Goal: Information Seeking & Learning: Check status

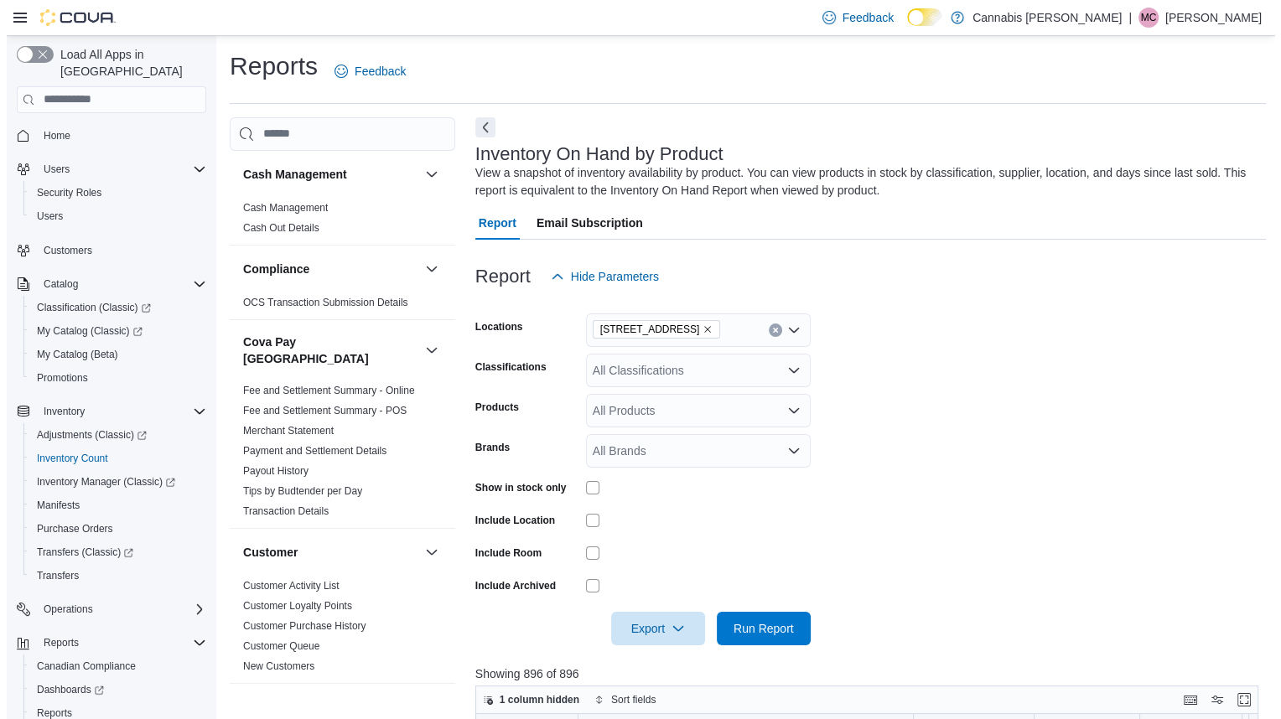
scroll to position [592, 0]
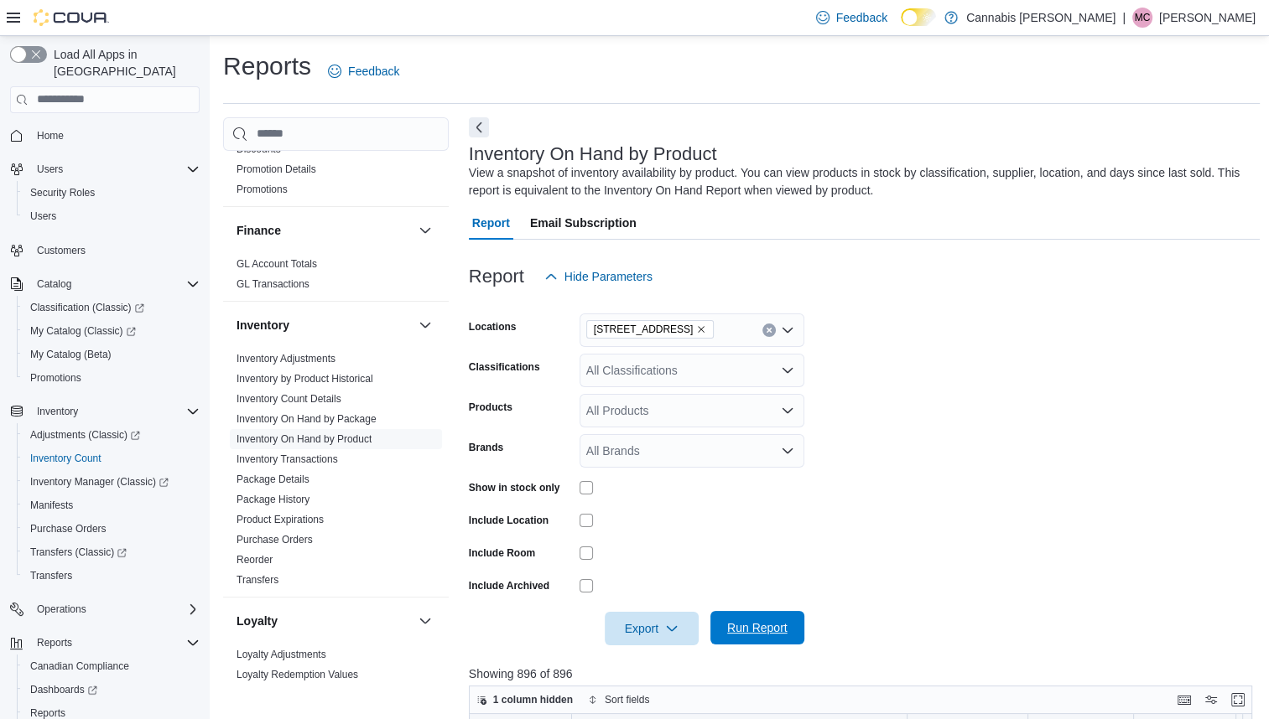
click at [761, 614] on span "Run Report" at bounding box center [757, 628] width 74 height 34
click at [1244, 699] on button "Enter fullscreen" at bounding box center [1237, 699] width 20 height 20
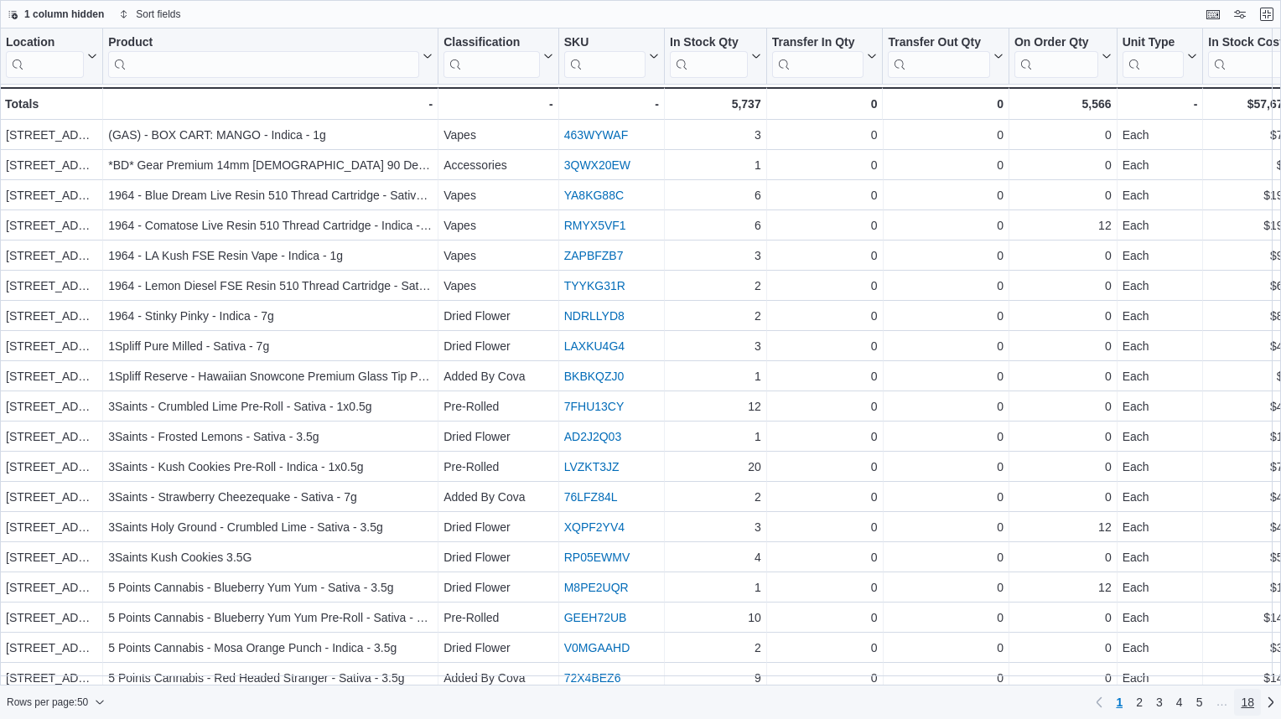
click at [1244, 699] on span "18" at bounding box center [1247, 702] width 13 height 17
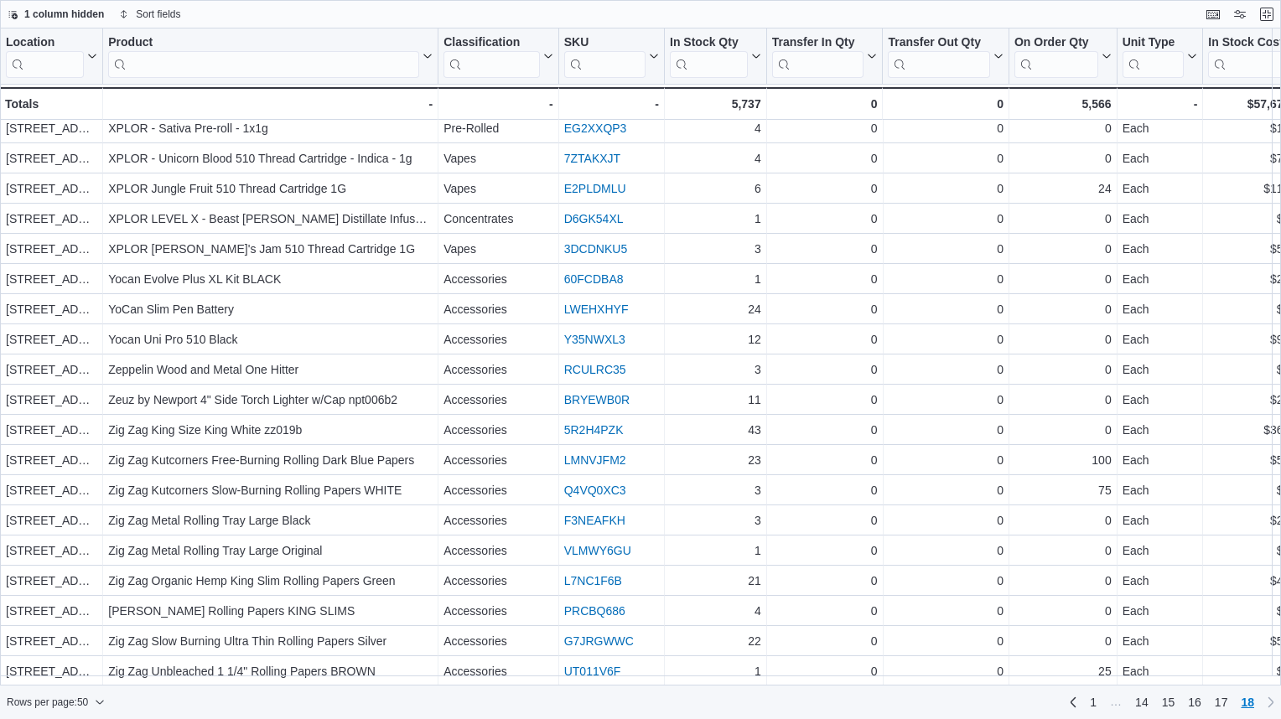
scroll to position [831, 0]
click at [1093, 694] on span "1" at bounding box center [1093, 702] width 7 height 17
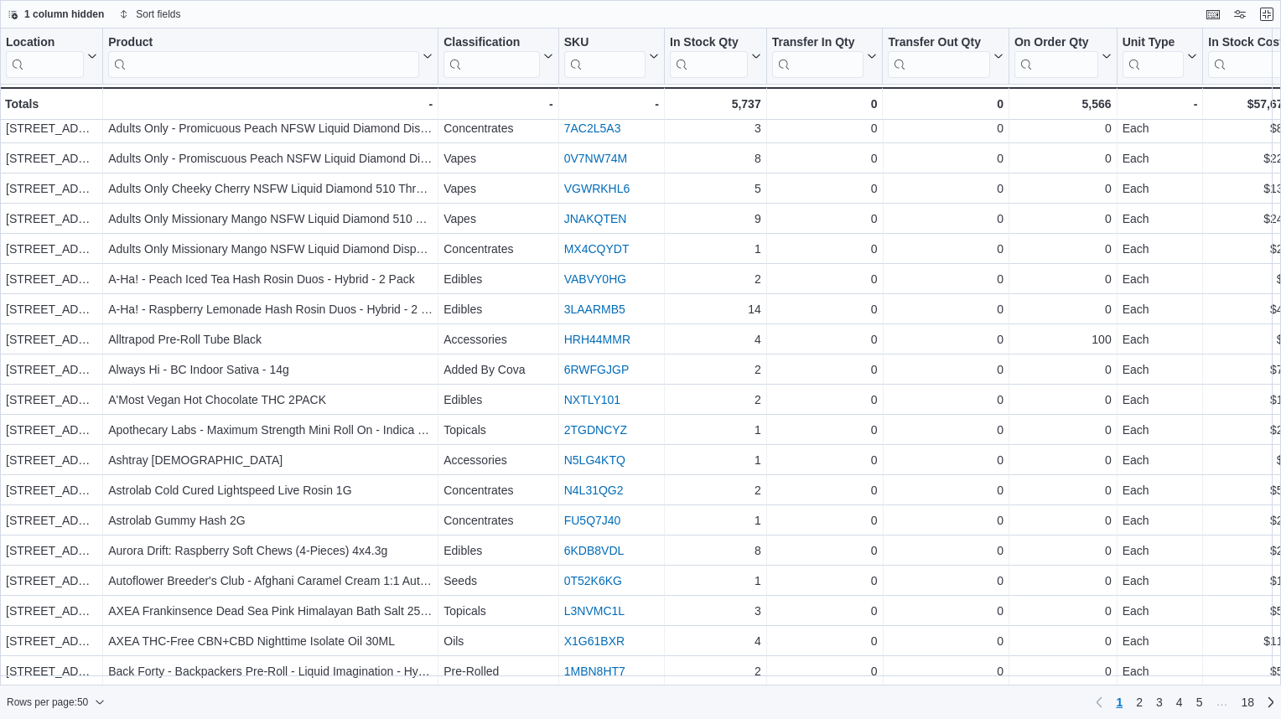
scroll to position [952, 0]
click at [1144, 696] on link "2" at bounding box center [1139, 702] width 20 height 27
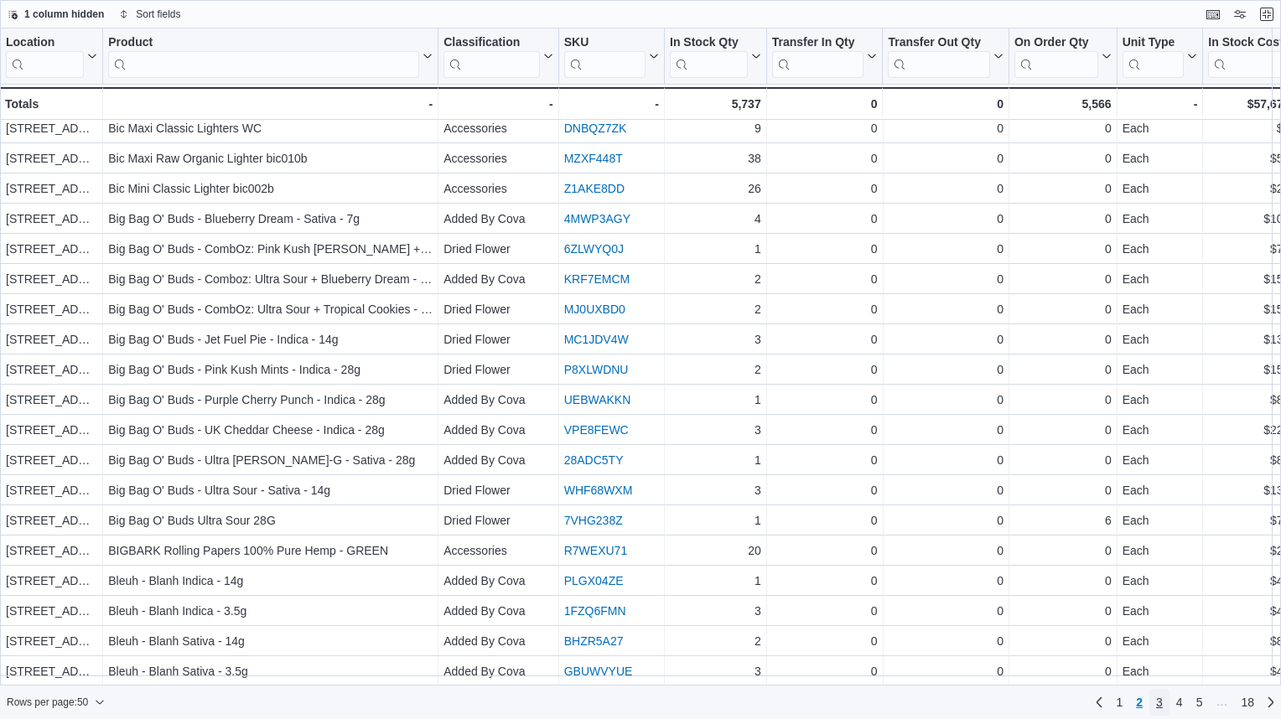
click at [1160, 700] on span "3" at bounding box center [1159, 702] width 7 height 17
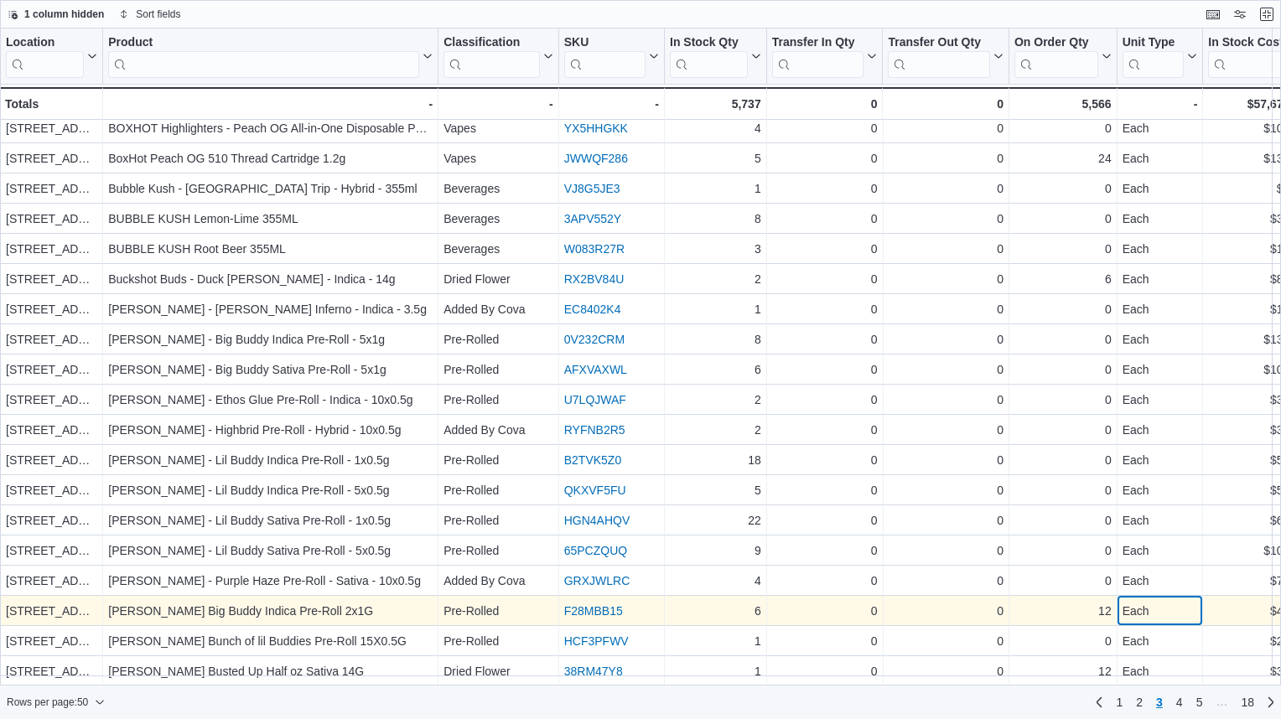
click at [1185, 596] on div "Each - Unit Type, column 9, row 148" at bounding box center [1161, 611] width 86 height 30
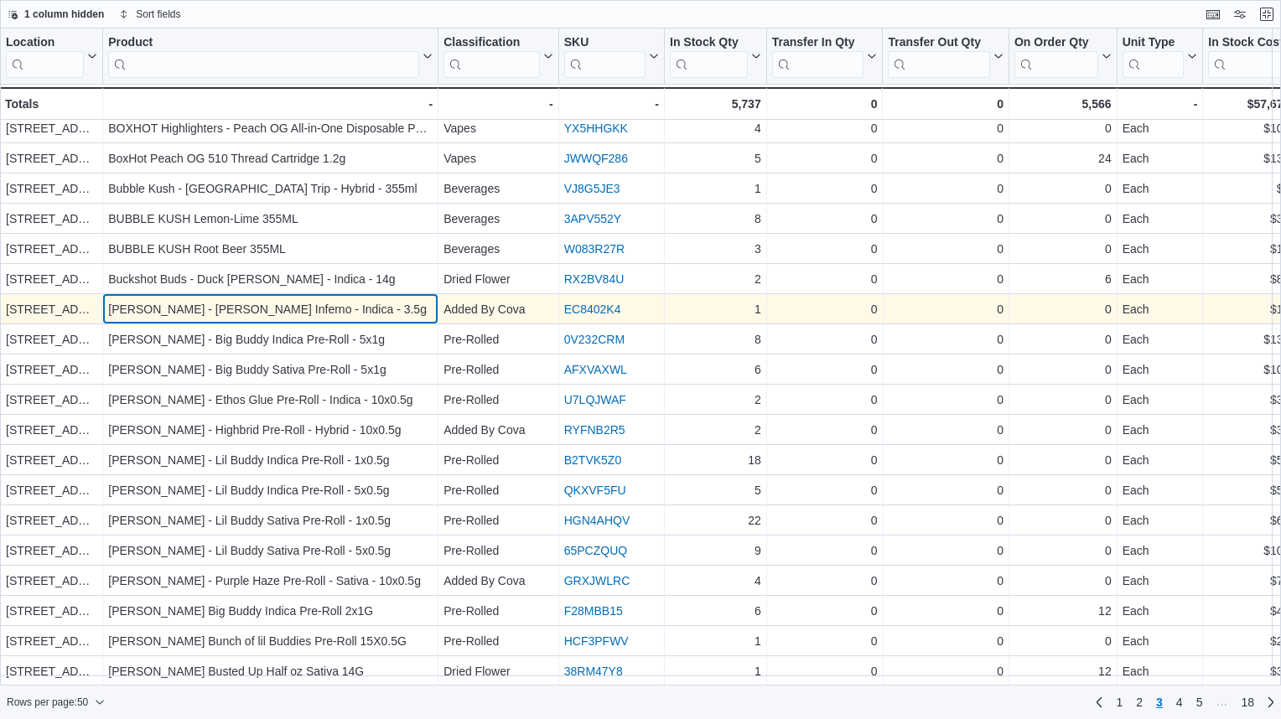
click at [338, 299] on div "[PERSON_NAME] - [PERSON_NAME] Inferno - Indica - 3.5g" at bounding box center [270, 309] width 324 height 20
click at [339, 299] on div "[PERSON_NAME] - [PERSON_NAME] Inferno - Indica - 3.5g" at bounding box center [270, 309] width 324 height 20
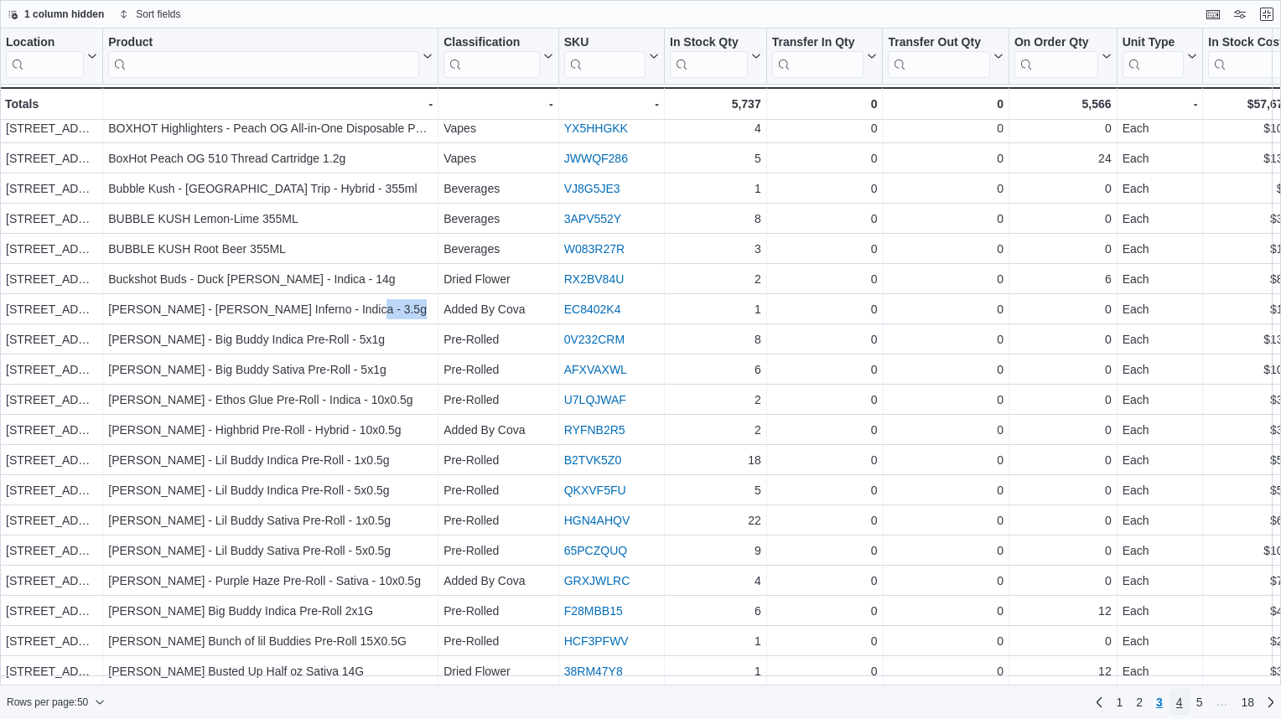
click at [1181, 701] on span "4" at bounding box center [1179, 702] width 7 height 17
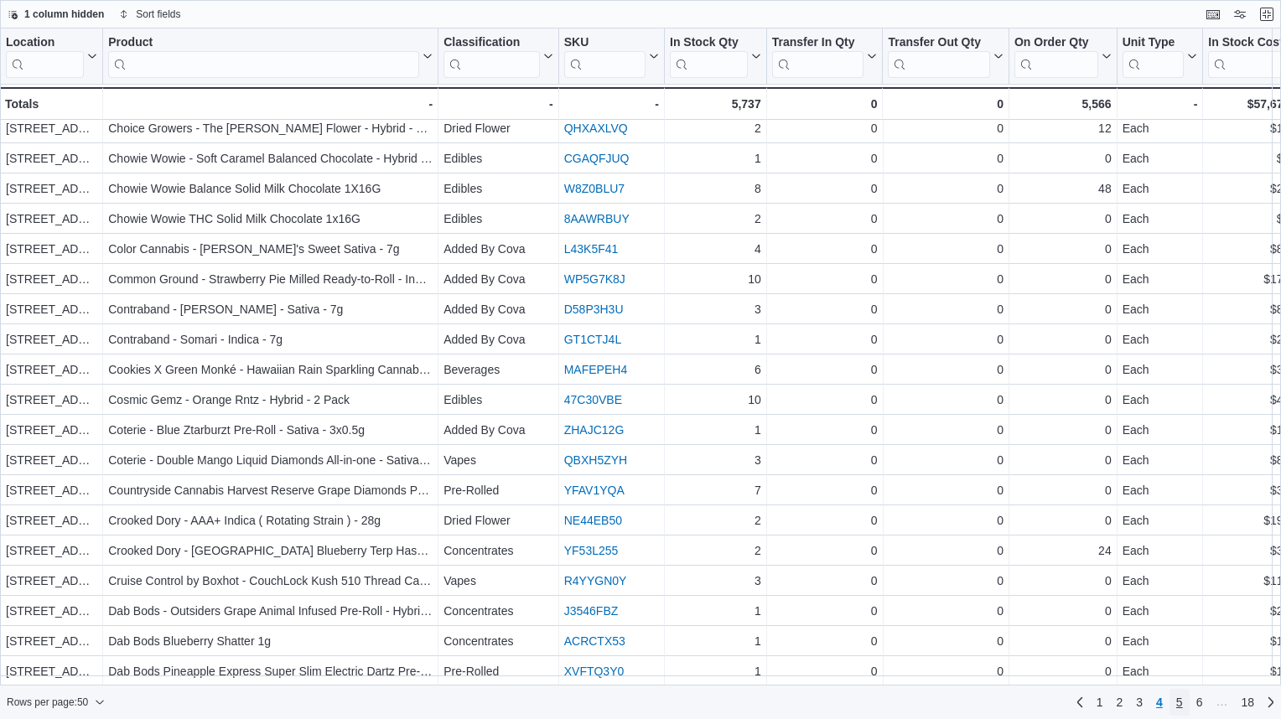
click at [1181, 698] on span "5" at bounding box center [1179, 702] width 7 height 17
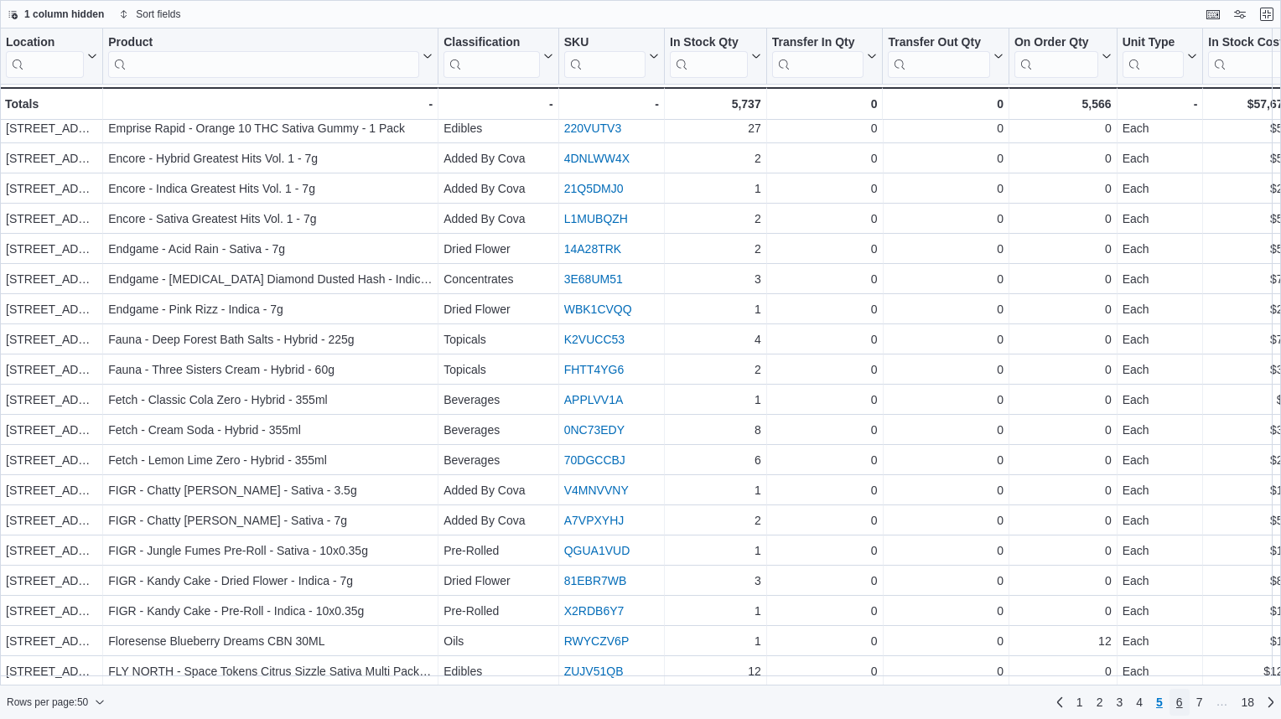
click at [1180, 703] on span "6" at bounding box center [1179, 702] width 7 height 17
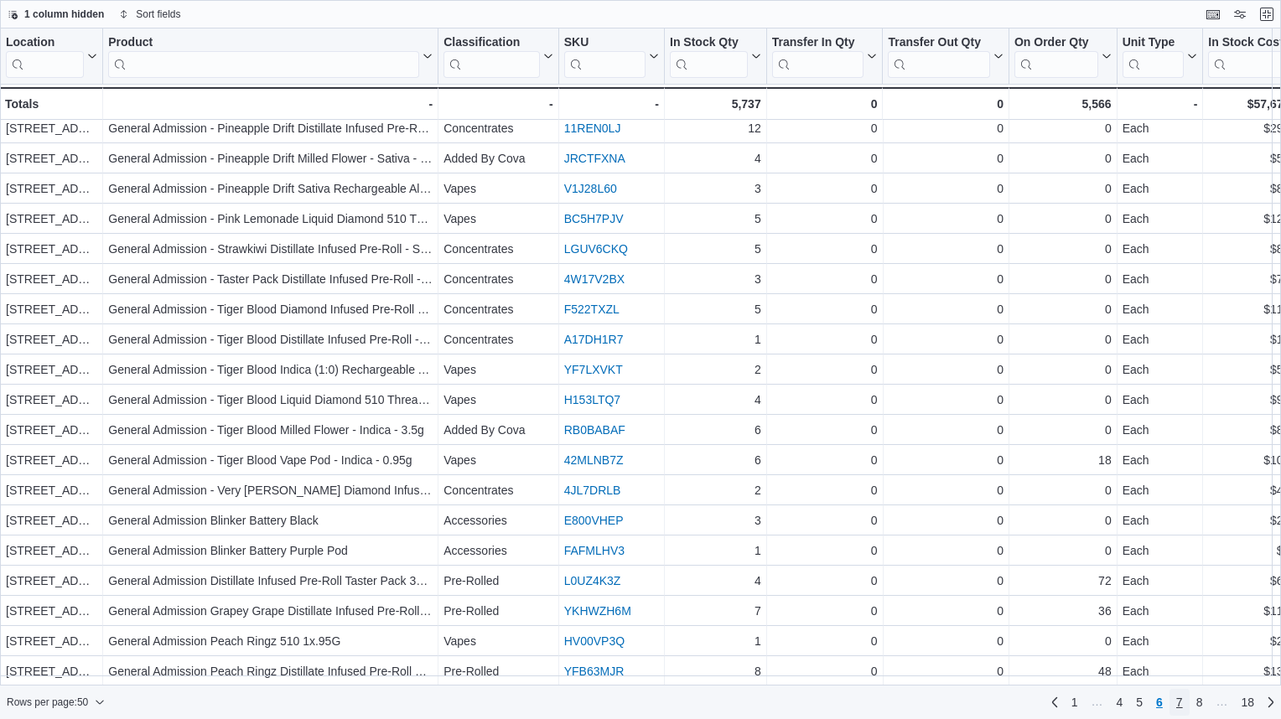
click at [1175, 703] on link "7" at bounding box center [1180, 702] width 20 height 27
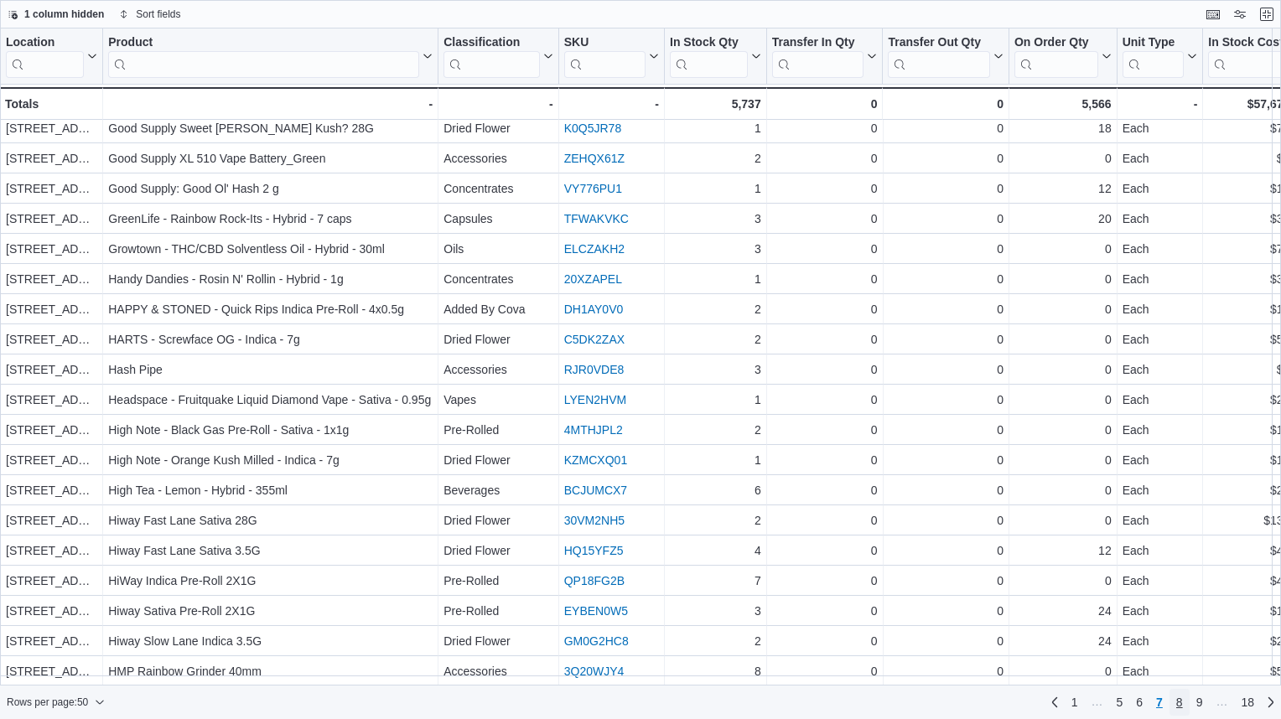
click at [1184, 694] on link "8" at bounding box center [1180, 702] width 20 height 27
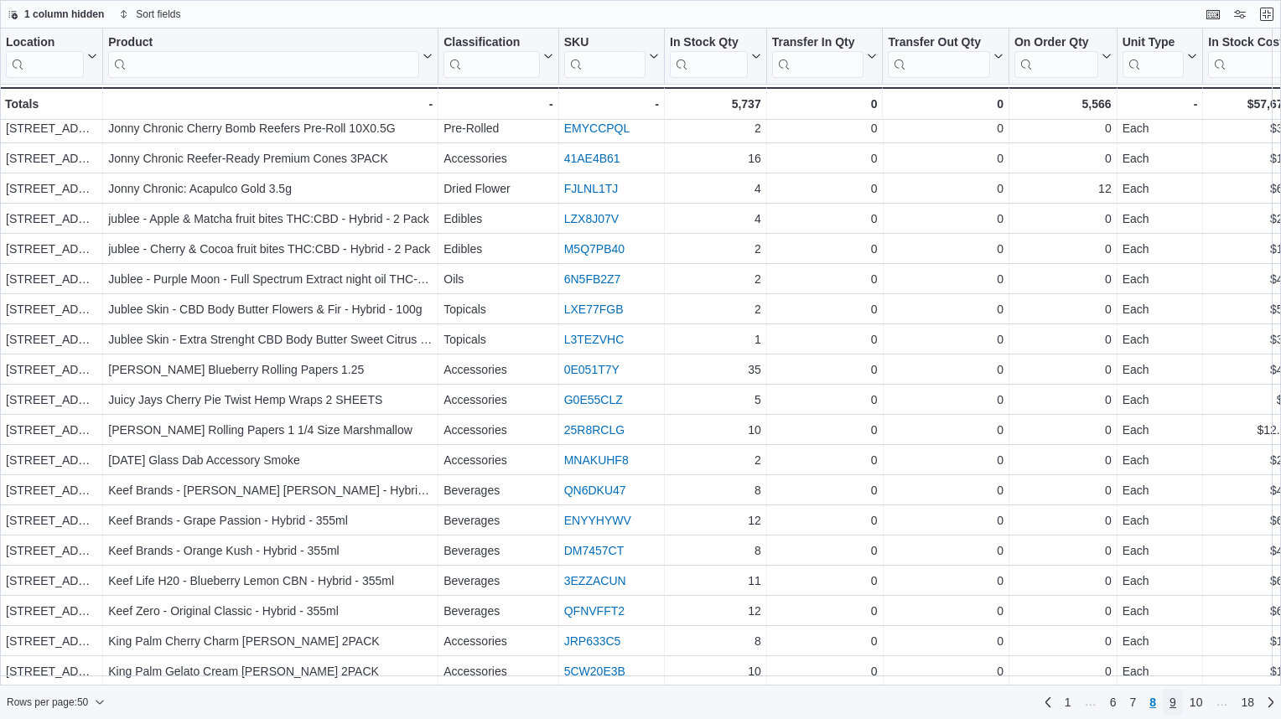
click at [1175, 697] on span "9" at bounding box center [1173, 702] width 7 height 17
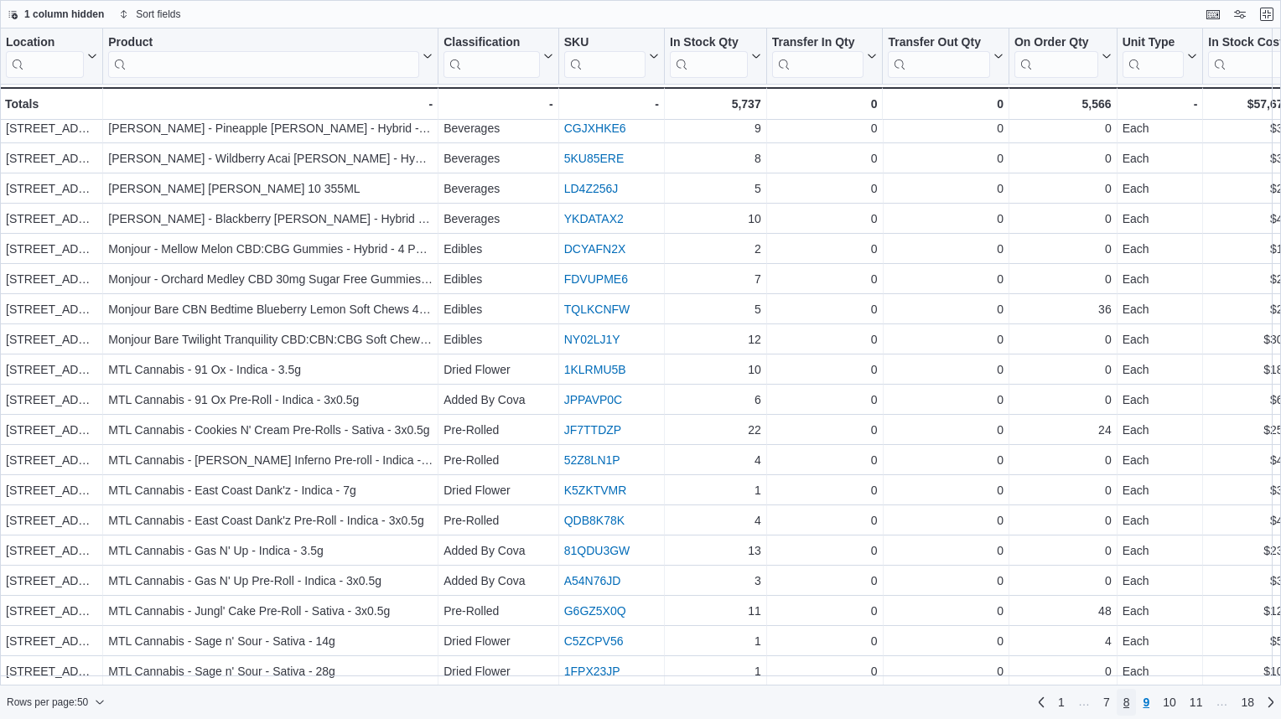
click at [1129, 696] on span "8" at bounding box center [1127, 702] width 7 height 17
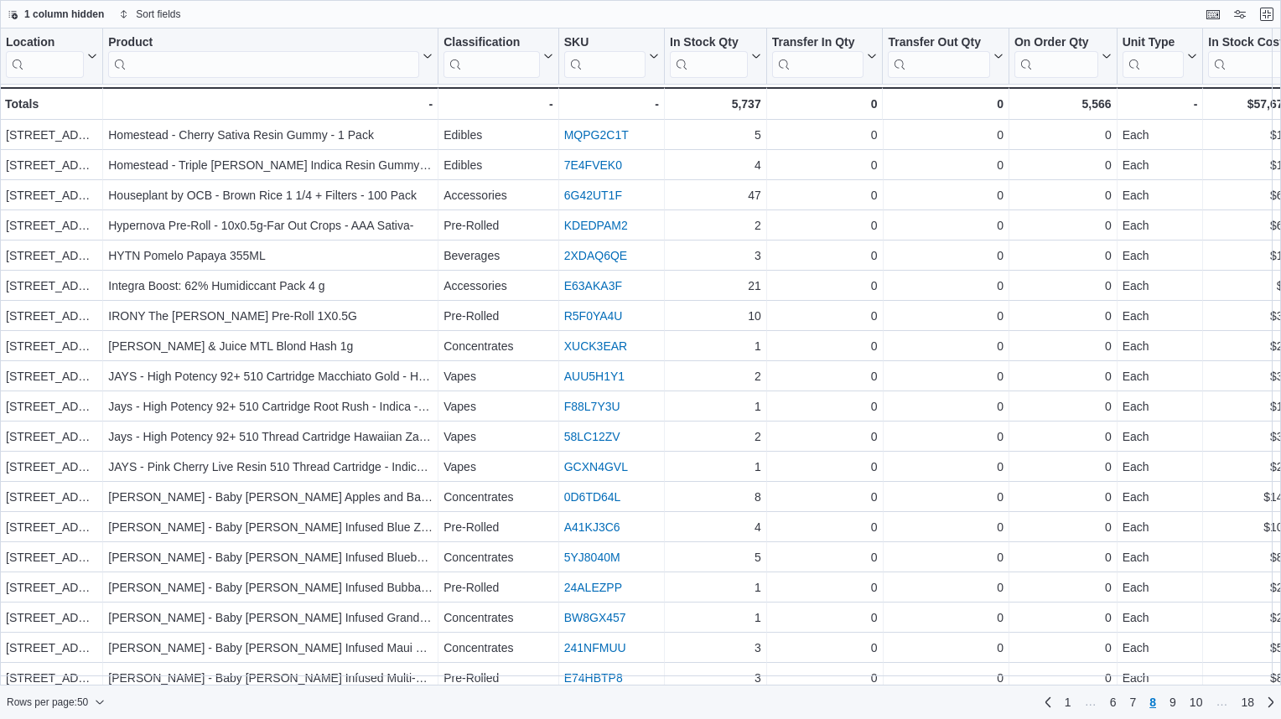
scroll to position [0, 0]
click at [1195, 693] on span "10" at bounding box center [1196, 702] width 13 height 27
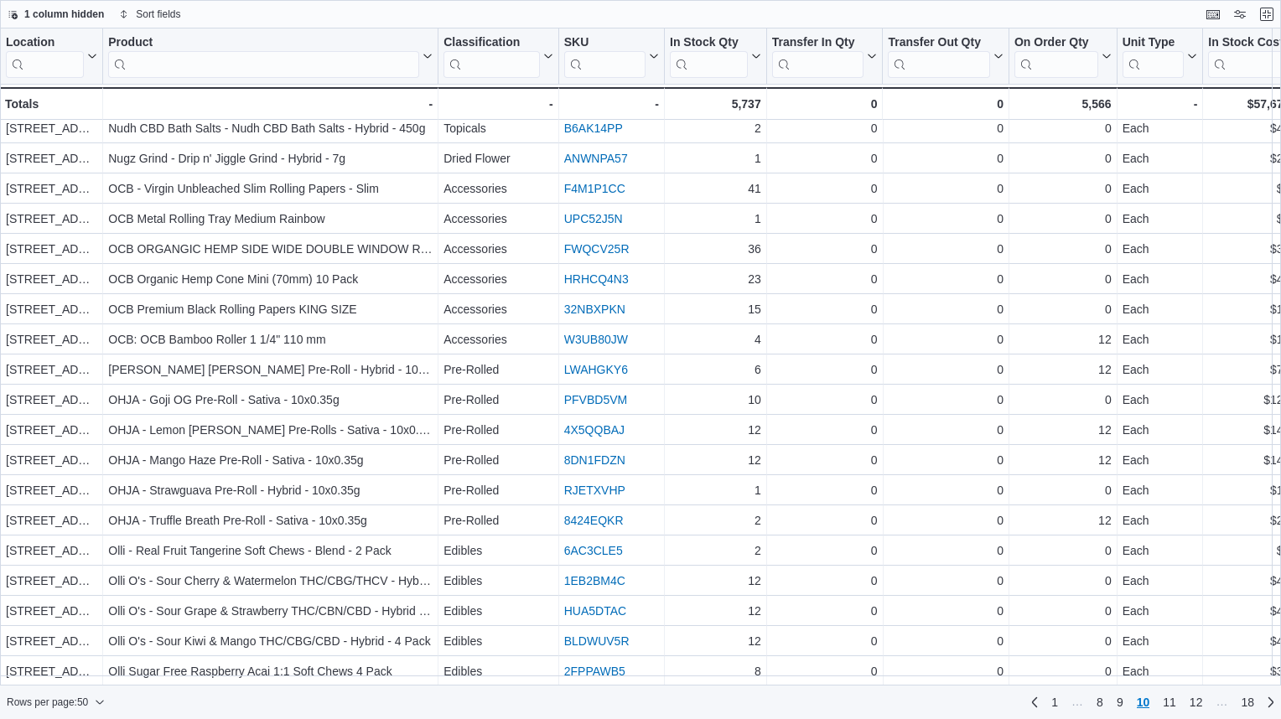
scroll to position [952, 0]
click at [1173, 698] on span "11" at bounding box center [1169, 702] width 13 height 17
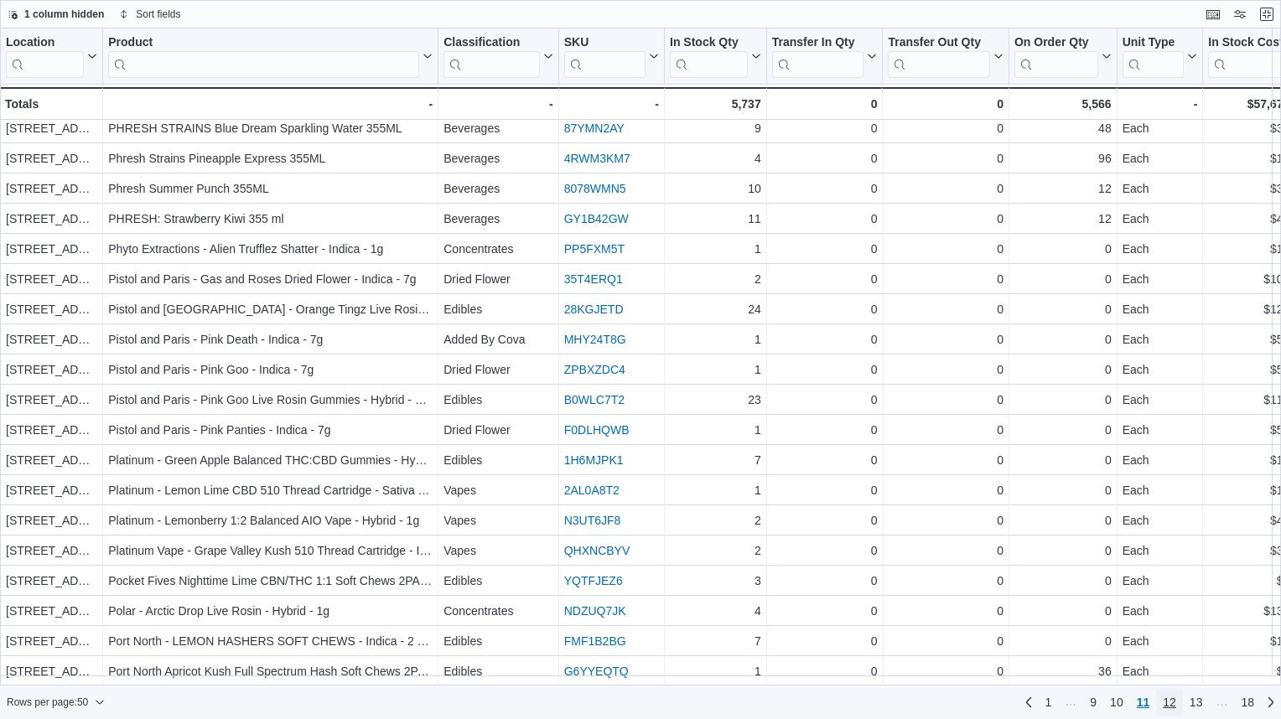
click at [1173, 699] on span "12" at bounding box center [1169, 702] width 13 height 17
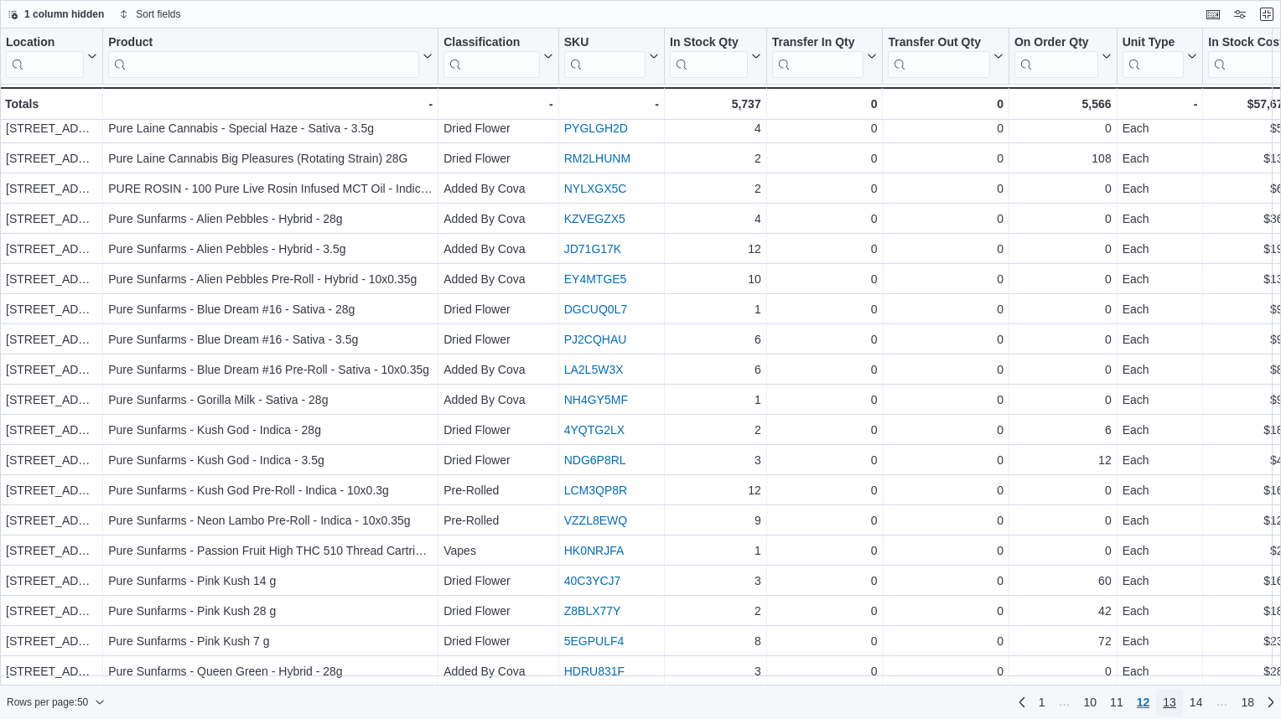
click at [1177, 702] on link "13" at bounding box center [1169, 702] width 27 height 27
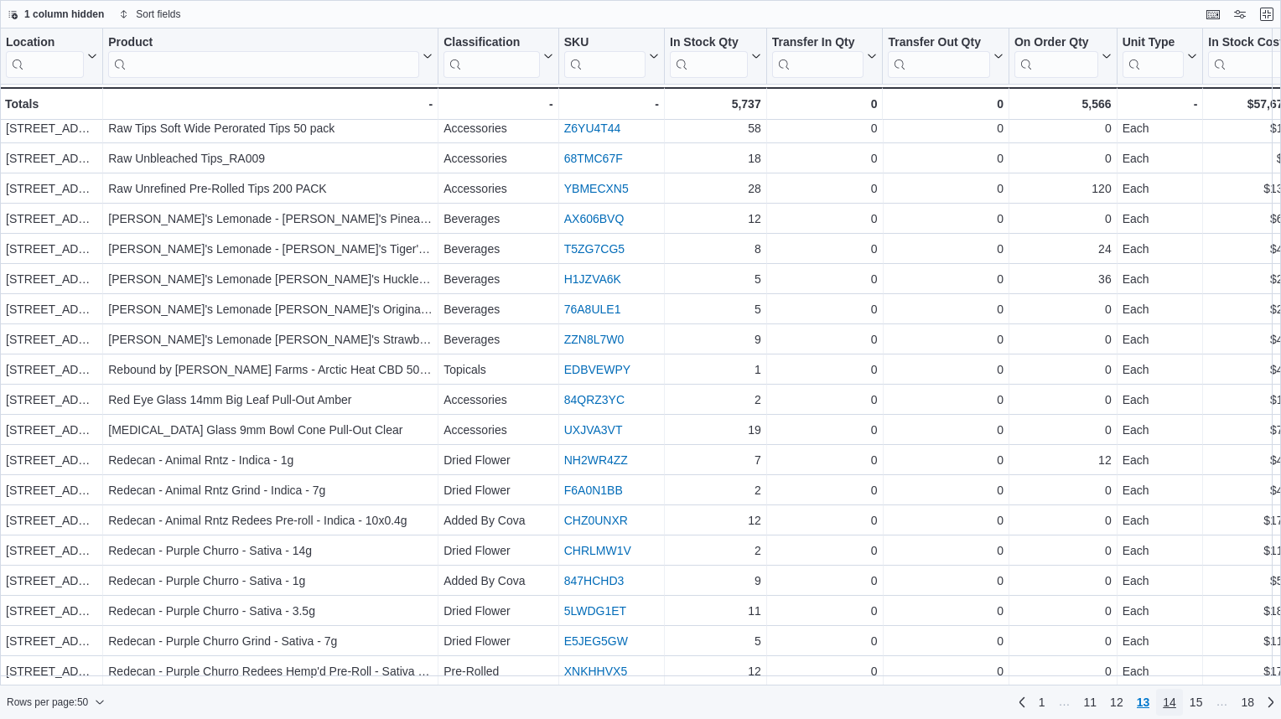
click at [1175, 696] on span "14" at bounding box center [1169, 702] width 13 height 17
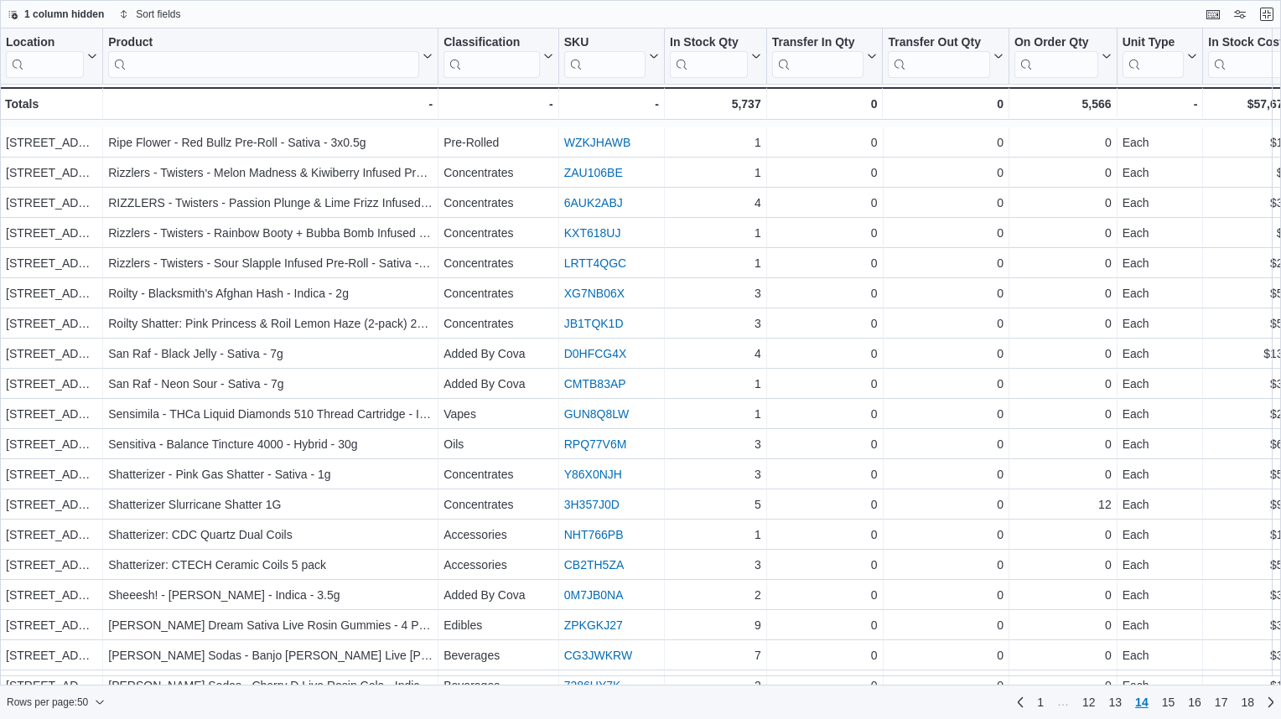
scroll to position [436, 0]
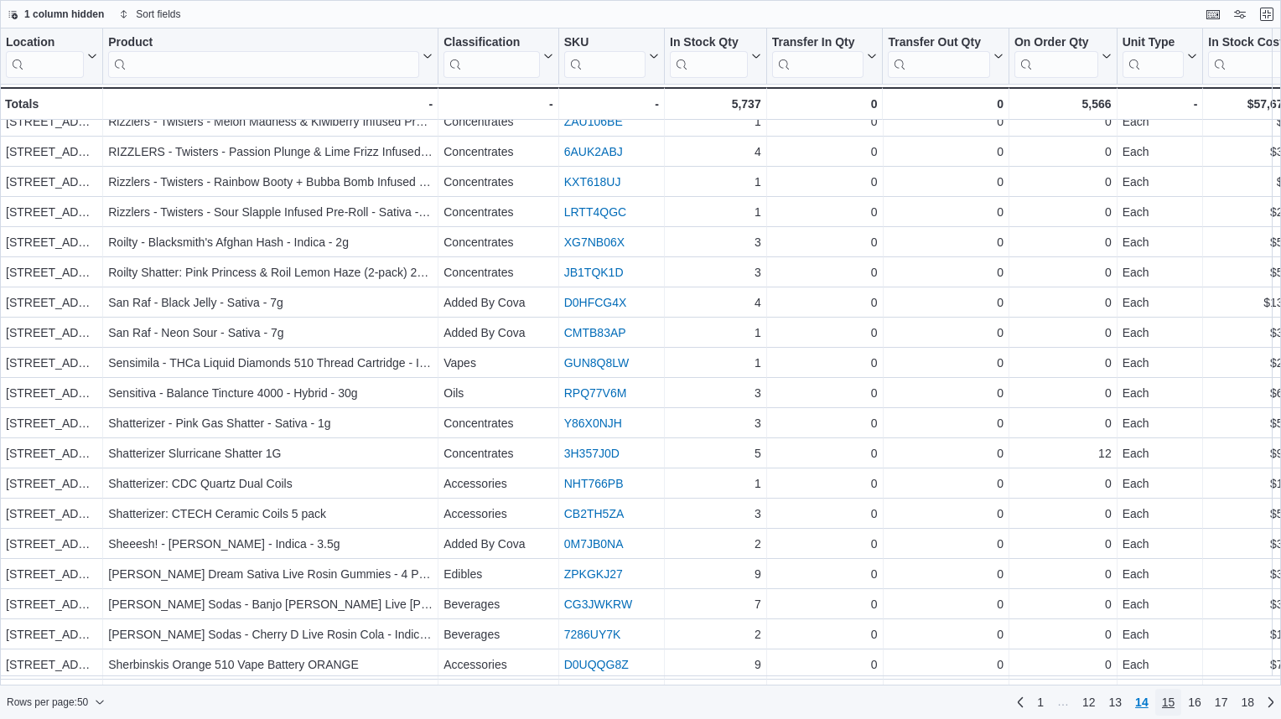
click at [1170, 703] on span "15" at bounding box center [1168, 702] width 13 height 17
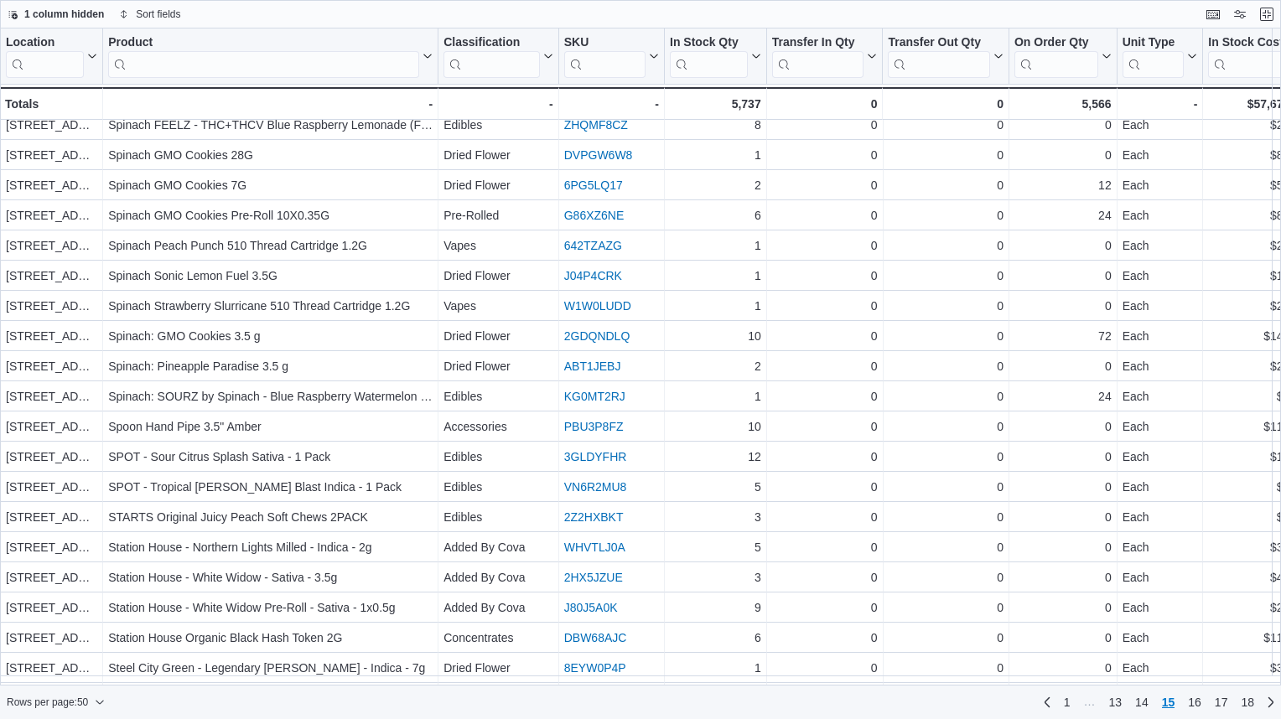
scroll to position [952, 0]
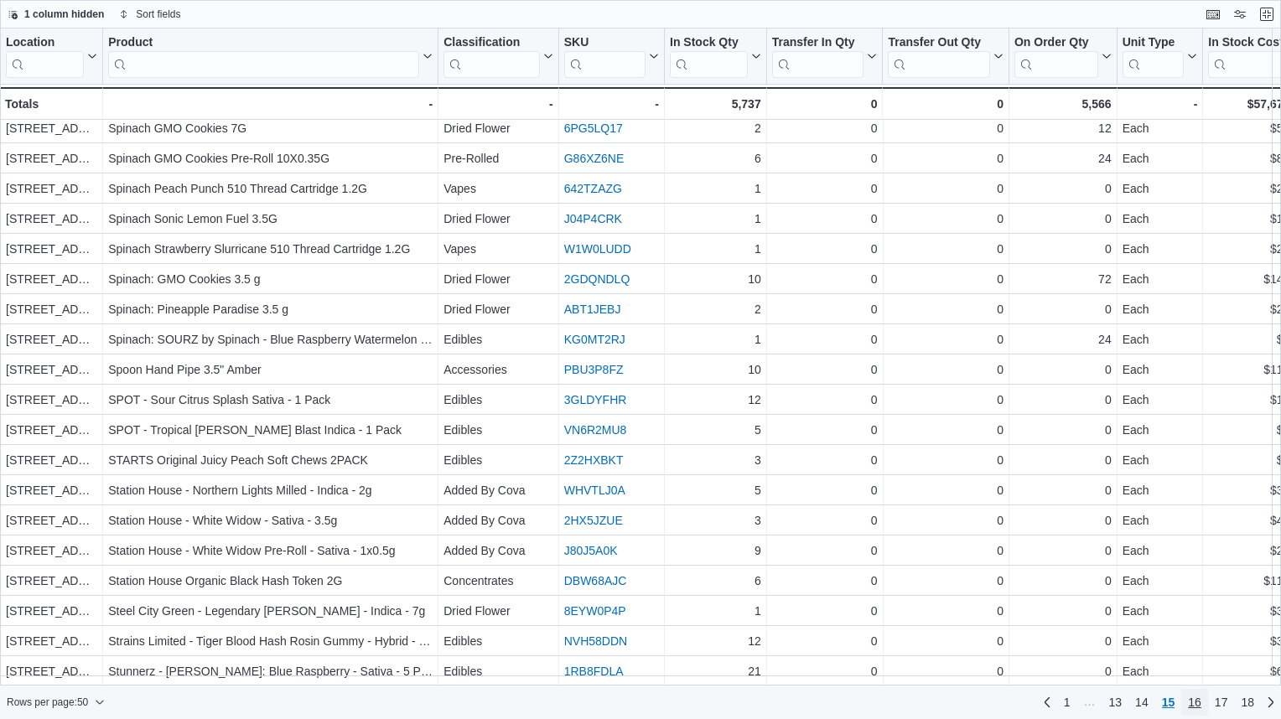
click at [1188, 703] on span "16" at bounding box center [1194, 702] width 13 height 17
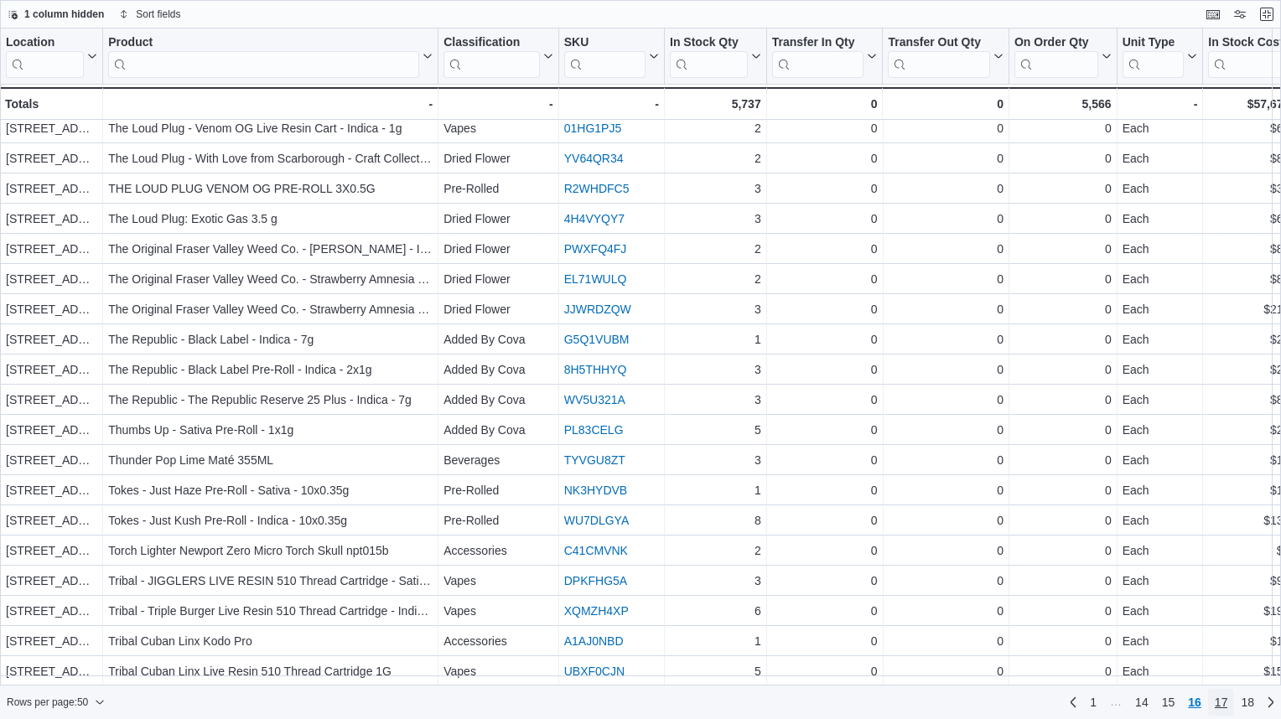
click at [1223, 706] on span "17" at bounding box center [1221, 702] width 13 height 17
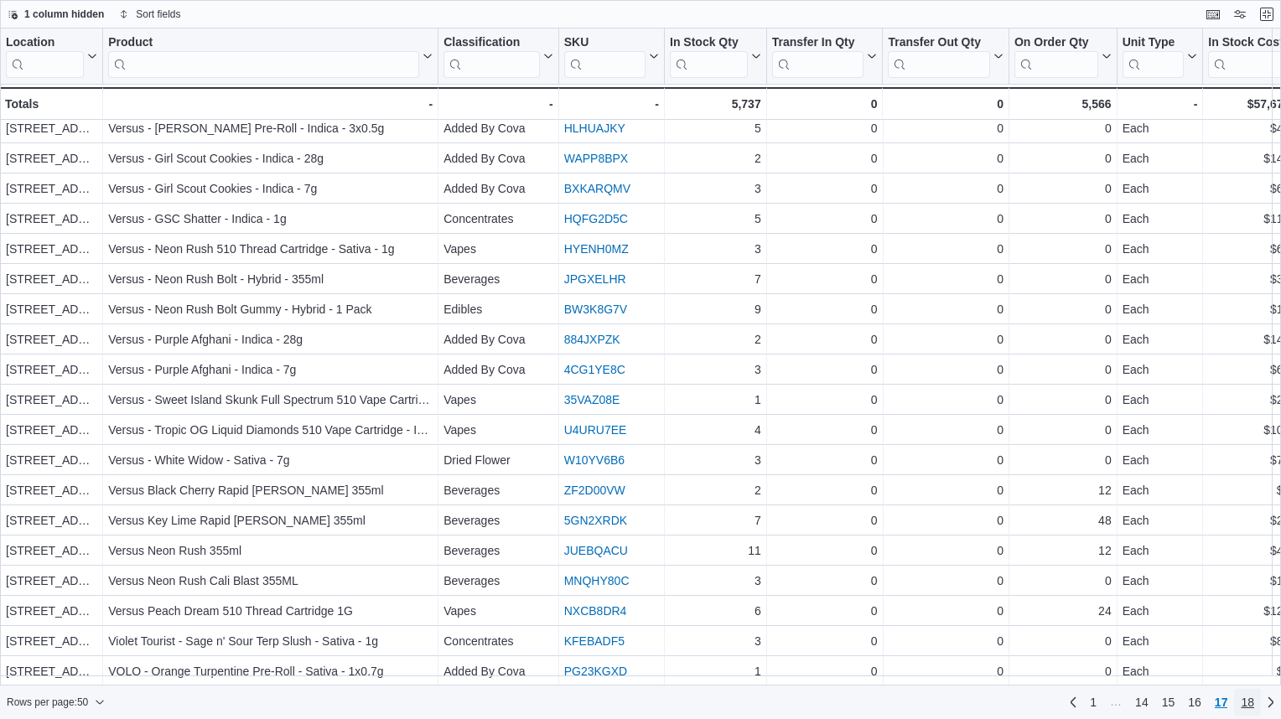
click at [1240, 694] on link "18" at bounding box center [1247, 702] width 27 height 27
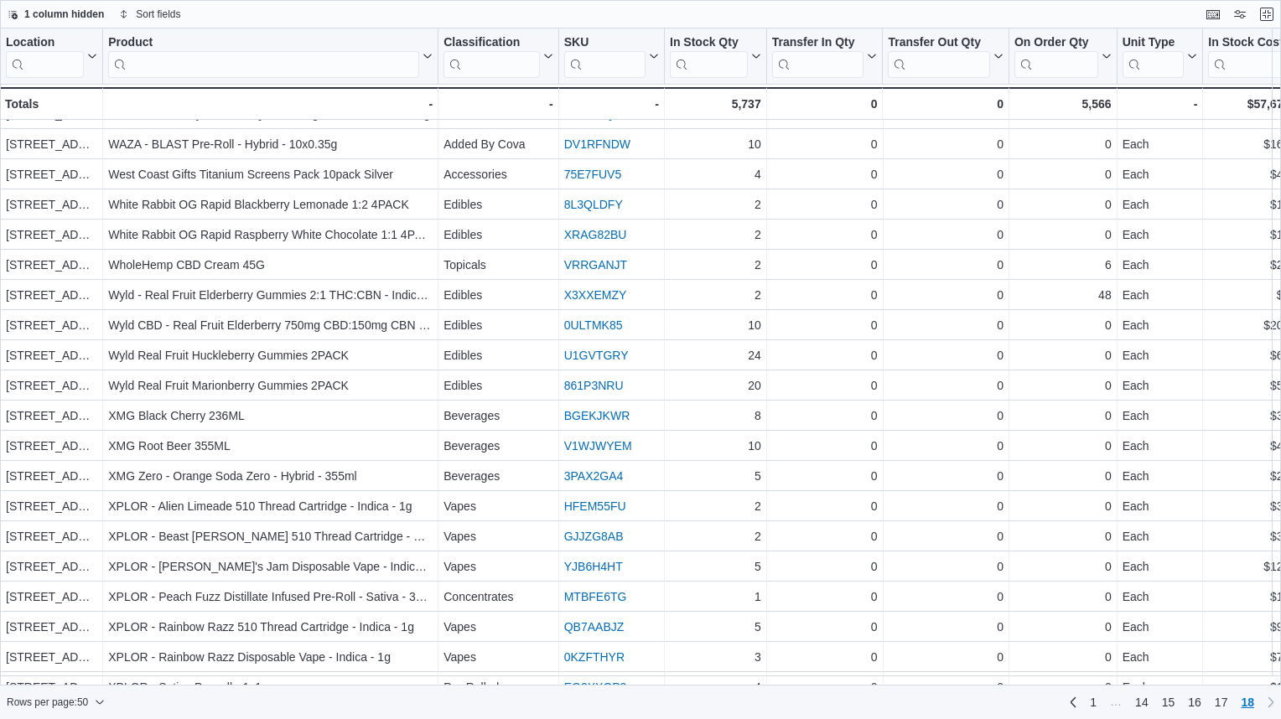
scroll to position [0, 0]
